Goal: Task Accomplishment & Management: Complete application form

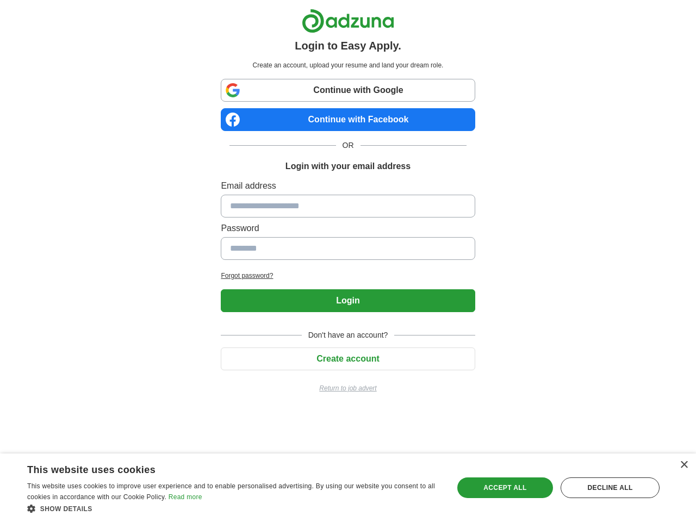
click at [348, 205] on input at bounding box center [348, 206] width 254 height 23
click at [348, 301] on button "Login" at bounding box center [348, 300] width 254 height 23
click at [348, 341] on span "Don't have an account?" at bounding box center [348, 335] width 93 height 11
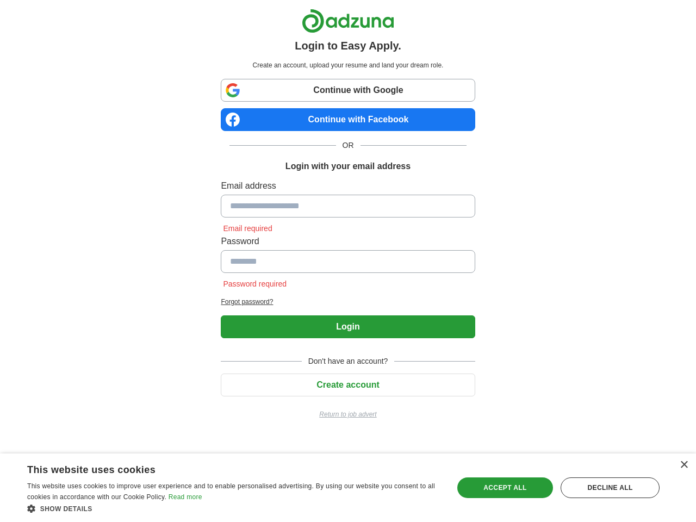
click at [684, 465] on div "×" at bounding box center [684, 465] width 8 height 8
click at [234, 509] on div "Show details Hide details" at bounding box center [234, 508] width 414 height 11
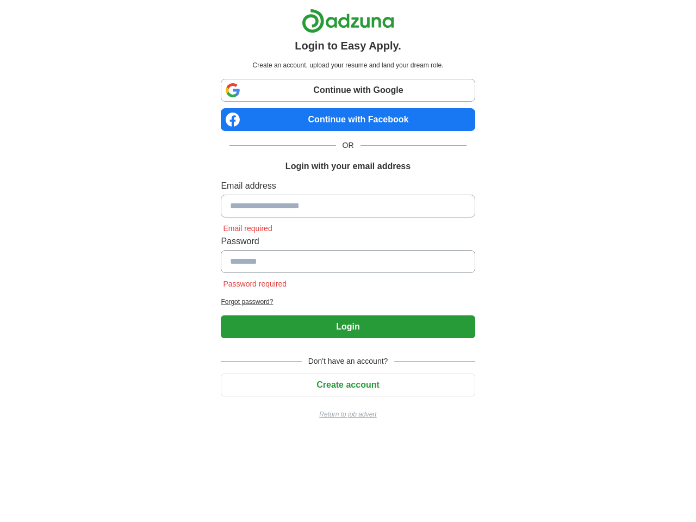
click at [505, 437] on html "Login to Easy Apply. Create an account, upload your resume and land your dream …" at bounding box center [348, 218] width 696 height 437
click at [610, 437] on html "Login to Easy Apply. Create an account, upload your resume and land your dream …" at bounding box center [348, 218] width 696 height 437
click at [34, 437] on html "Login to Easy Apply. Create an account, upload your resume and land your dream …" at bounding box center [348, 218] width 696 height 437
click at [147, 437] on html "Login to Easy Apply. Create an account, upload your resume and land your dream …" at bounding box center [348, 218] width 696 height 437
click at [234, 437] on html "Login to Easy Apply. Create an account, upload your resume and land your dream …" at bounding box center [348, 218] width 696 height 437
